Goal: Transaction & Acquisition: Purchase product/service

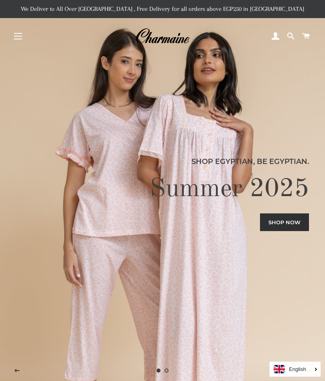
click at [80, 106] on div "Shop Egyptian, Be Egyptian. Summer 2025 Shop now" at bounding box center [162, 190] width 301 height 381
click at [287, 221] on link "Shop now" at bounding box center [284, 222] width 49 height 18
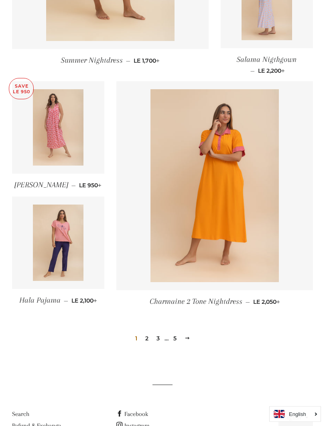
scroll to position [933, 0]
click at [56, 131] on img at bounding box center [58, 127] width 51 height 76
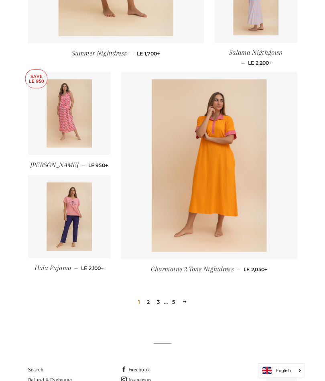
scroll to position [955, 0]
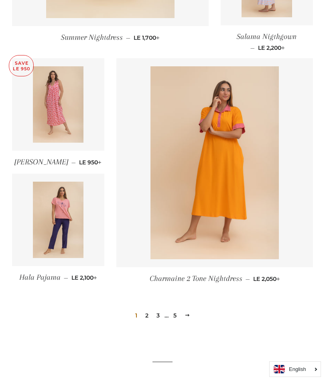
click at [182, 102] on img at bounding box center [215, 162] width 129 height 193
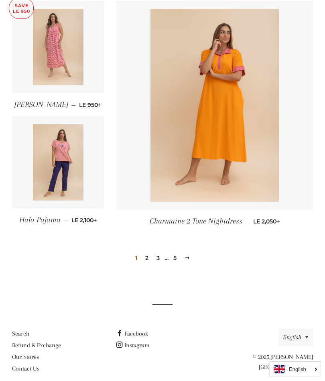
scroll to position [1023, 0]
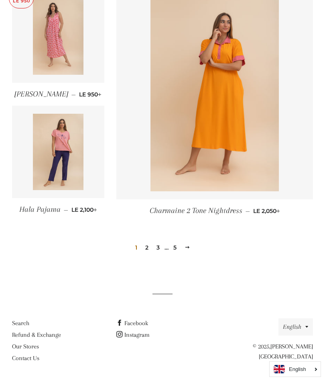
click at [147, 247] on link "2" at bounding box center [147, 247] width 10 height 12
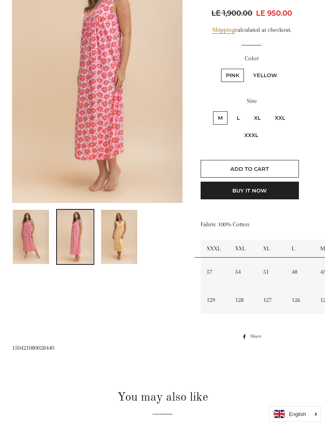
scroll to position [146, 0]
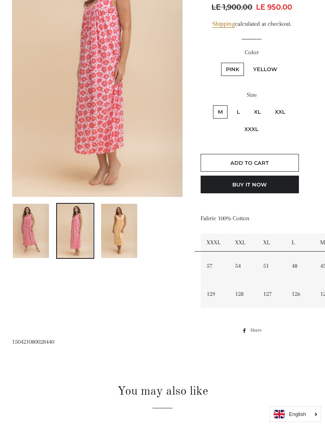
click at [110, 217] on img at bounding box center [119, 231] width 36 height 54
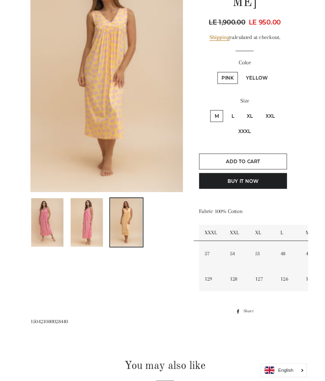
scroll to position [61, 0]
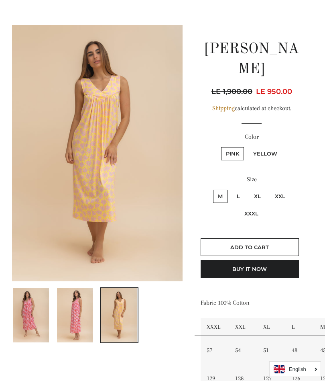
click at [65, 104] on img at bounding box center [97, 153] width 171 height 256
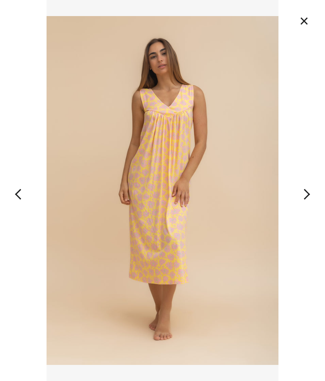
click at [88, 86] on img at bounding box center [163, 190] width 233 height 381
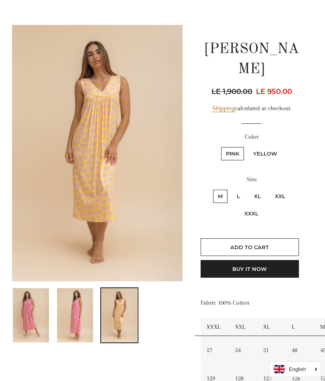
click at [82, 98] on img at bounding box center [97, 153] width 171 height 256
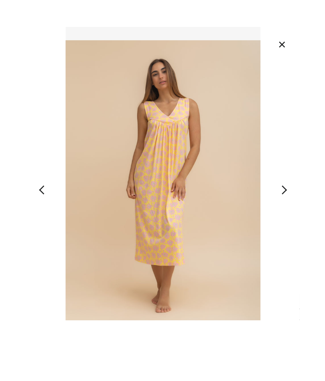
scroll to position [36, 0]
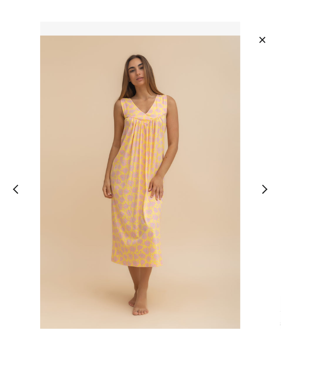
click at [301, 48] on button "×" at bounding box center [305, 46] width 18 height 18
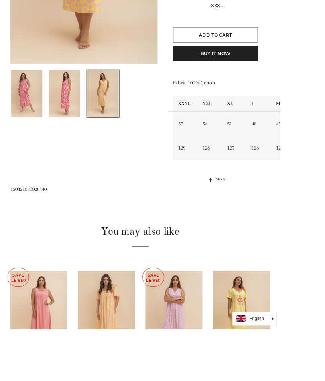
scroll to position [268, 0]
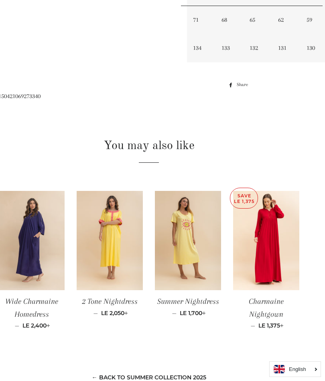
scroll to position [412, 0]
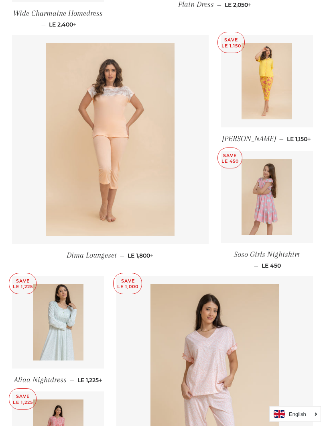
scroll to position [748, 0]
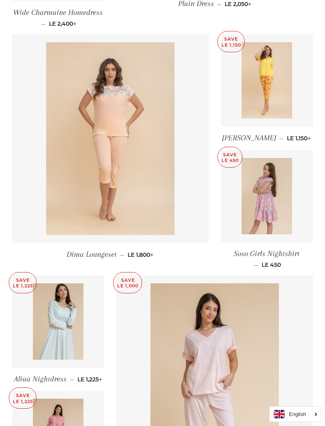
click at [227, 186] on link at bounding box center [267, 196] width 92 height 92
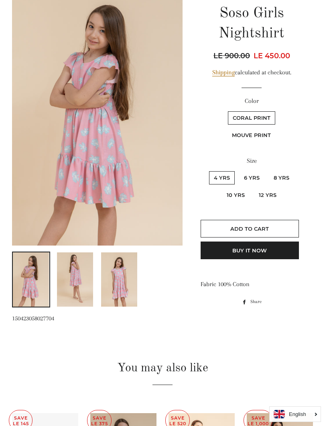
scroll to position [99, 0]
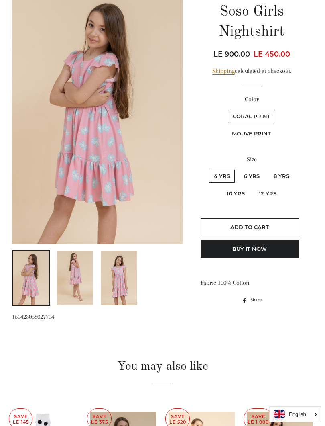
click at [82, 271] on img at bounding box center [75, 278] width 36 height 54
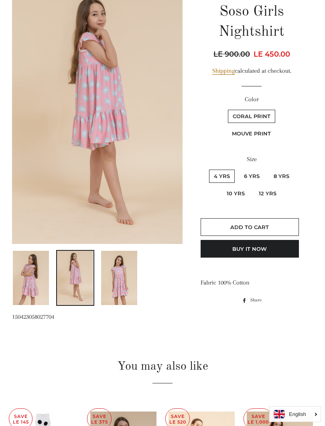
click at [114, 267] on img at bounding box center [119, 278] width 36 height 54
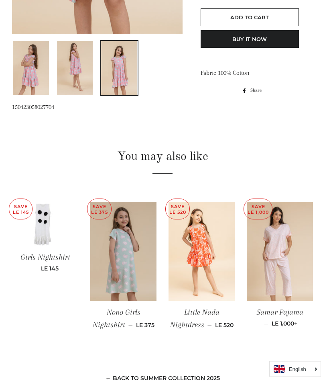
scroll to position [308, 0]
click at [137, 246] on img at bounding box center [123, 252] width 66 height 100
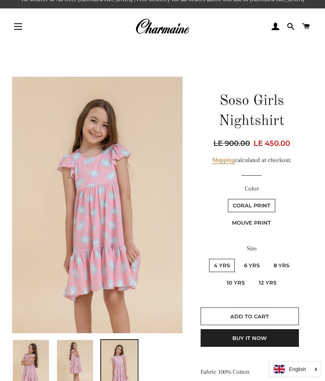
scroll to position [9, 0]
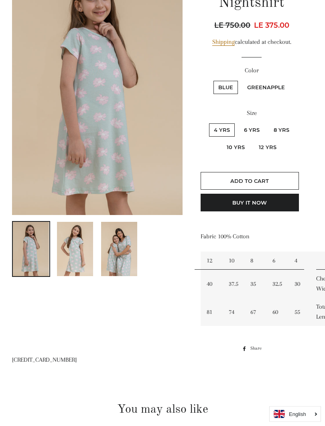
scroll to position [137, 0]
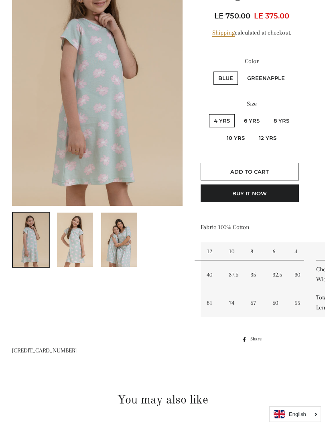
click at [109, 233] on img at bounding box center [119, 239] width 36 height 54
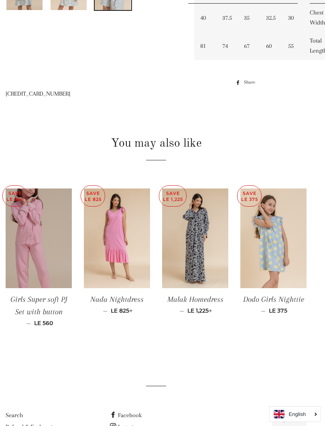
scroll to position [394, 24]
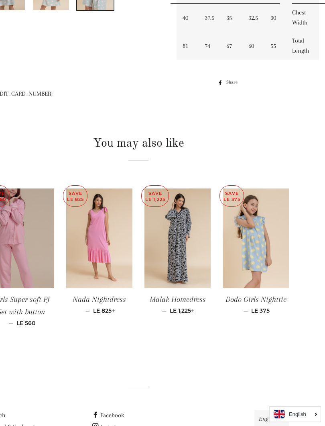
click at [97, 229] on img at bounding box center [99, 238] width 66 height 100
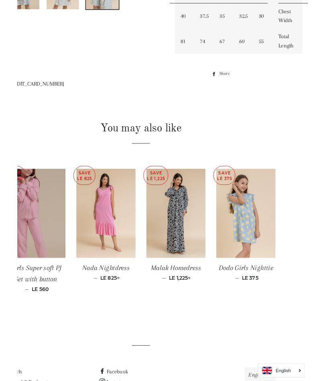
scroll to position [416, 24]
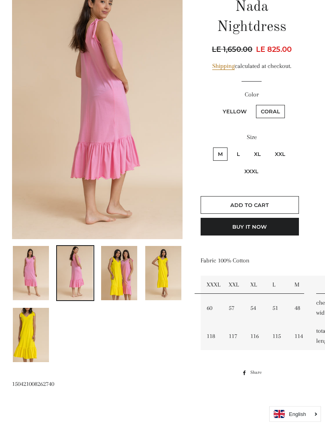
scroll to position [109, 0]
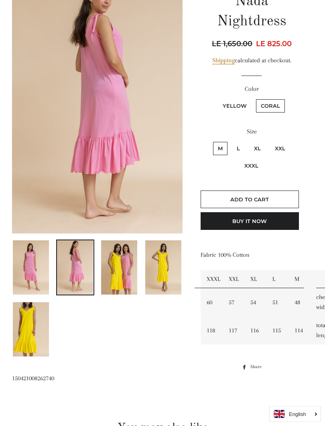
click at [68, 253] on img at bounding box center [75, 268] width 36 height 54
click at [76, 257] on img at bounding box center [75, 268] width 36 height 54
click at [111, 251] on img at bounding box center [119, 268] width 36 height 54
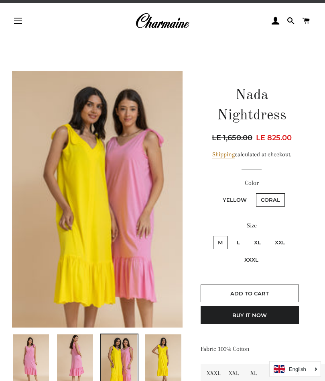
scroll to position [0, 0]
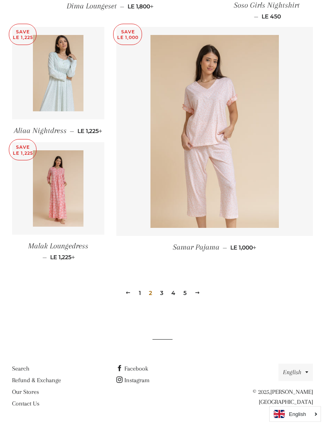
scroll to position [997, 0]
click at [165, 294] on link "3" at bounding box center [162, 292] width 10 height 12
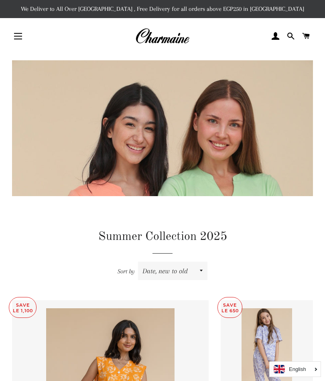
click at [22, 35] on button "Site navigation" at bounding box center [18, 36] width 20 height 20
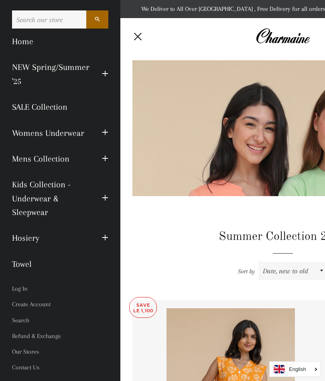
click at [34, 110] on link "SALE Collection" at bounding box center [60, 107] width 108 height 26
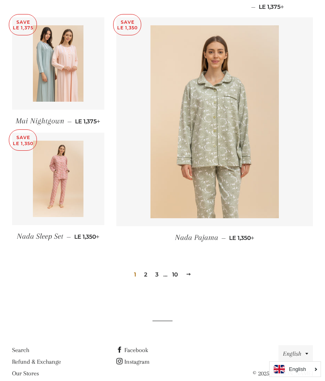
scroll to position [1077, 0]
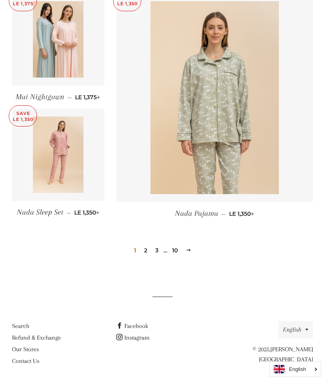
click at [146, 247] on link "2" at bounding box center [146, 250] width 10 height 12
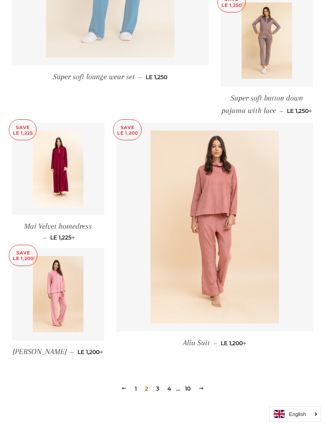
scroll to position [939, 0]
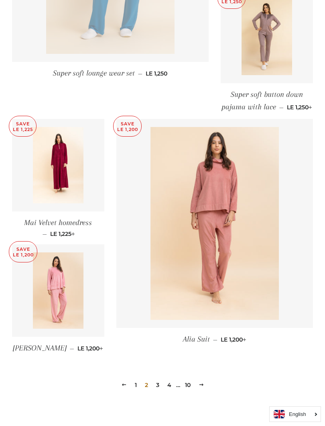
click at [166, 184] on img at bounding box center [215, 223] width 129 height 193
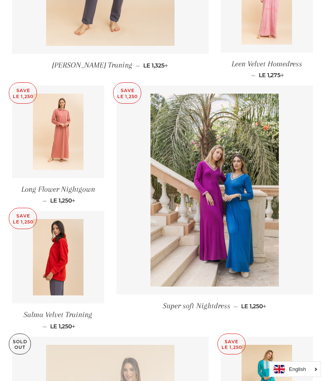
scroll to position [454, 0]
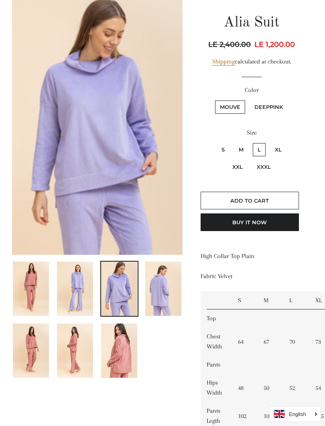
scroll to position [88, 0]
click at [275, 111] on label "DeepPink" at bounding box center [269, 106] width 38 height 13
click at [249, 100] on input "DeepPink" at bounding box center [249, 99] width 0 height 0
radio input "true"
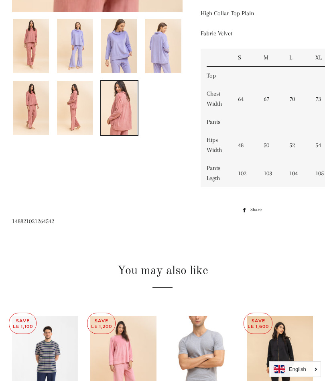
scroll to position [317, 0]
